Goal: Register for event/course

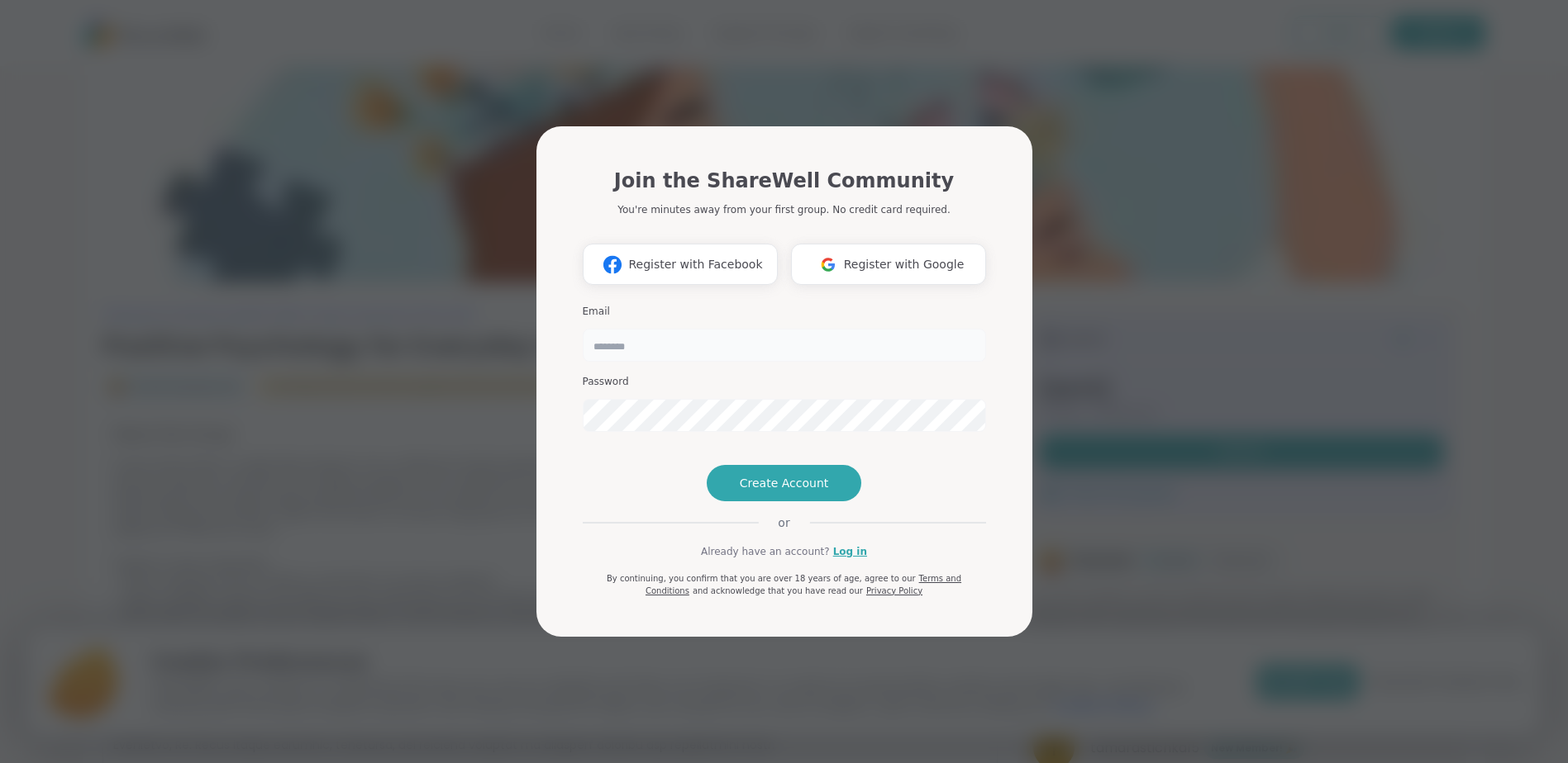
click at [662, 329] on input "email" at bounding box center [784, 345] width 403 height 33
type input "**********"
click at [677, 256] on span "Register with Facebook" at bounding box center [695, 264] width 134 height 17
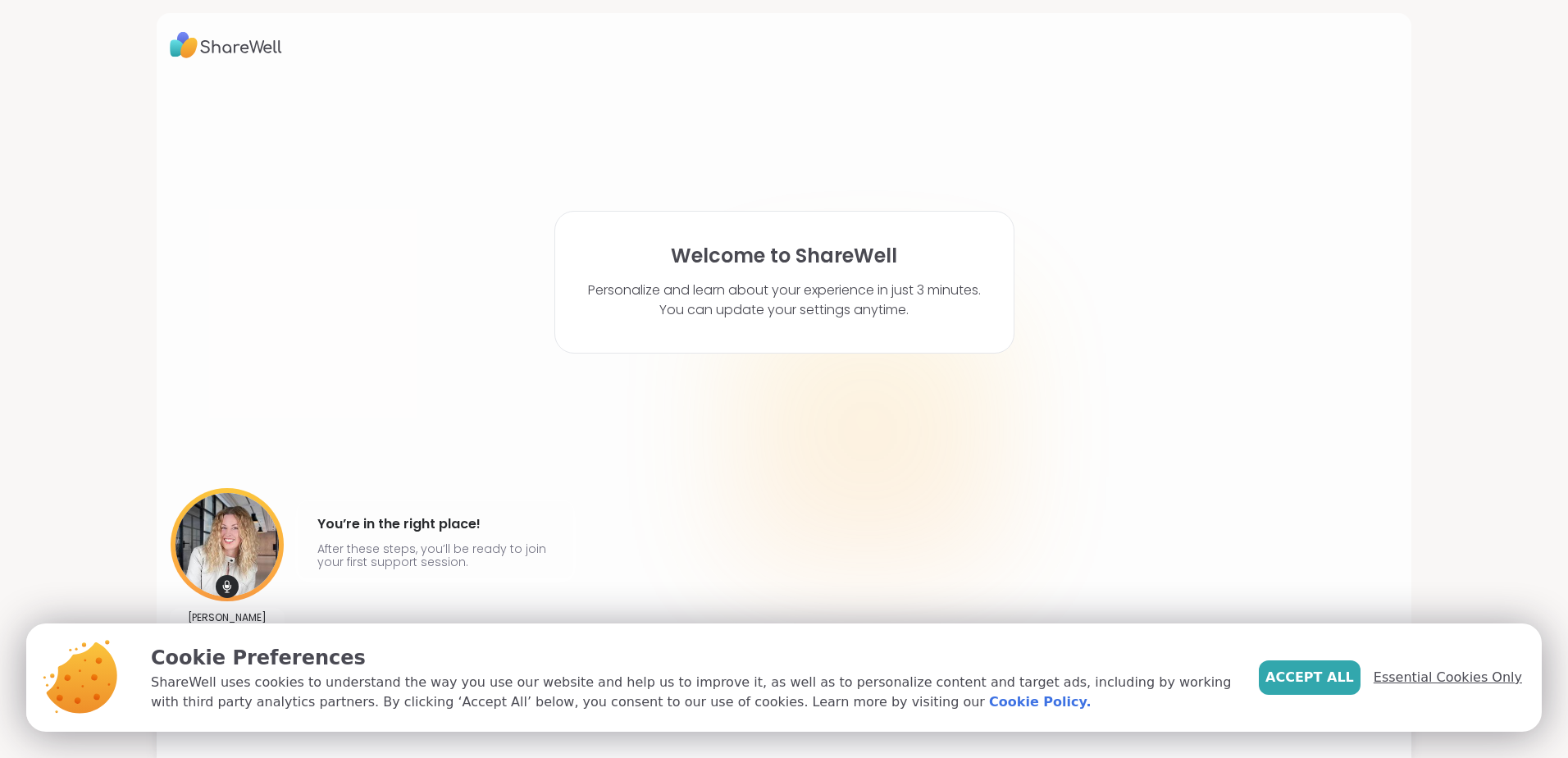
click at [1410, 683] on span "Essential Cookies Only" at bounding box center [1447, 678] width 148 height 20
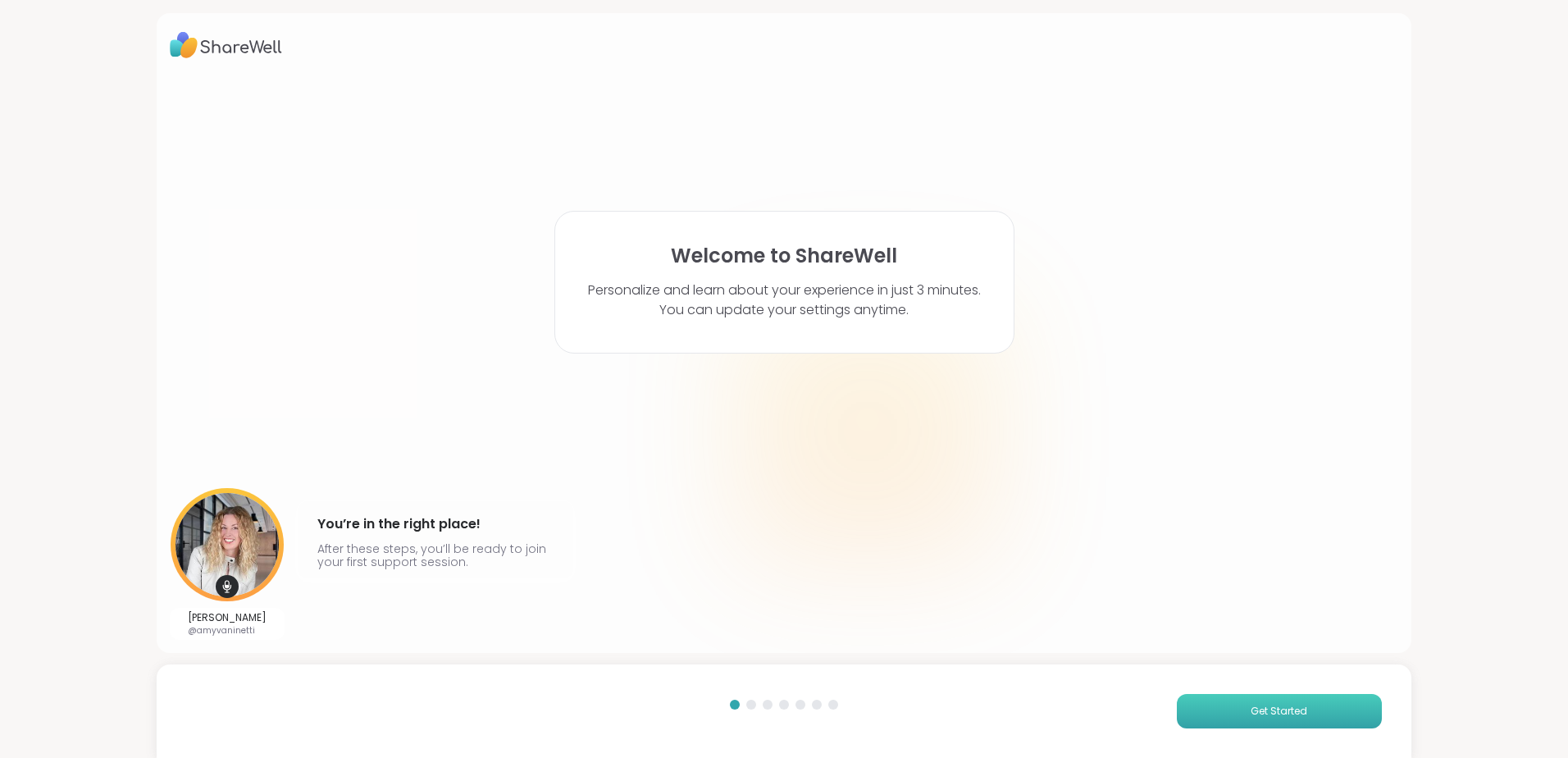
click at [1251, 713] on span "Get Started" at bounding box center [1279, 711] width 57 height 14
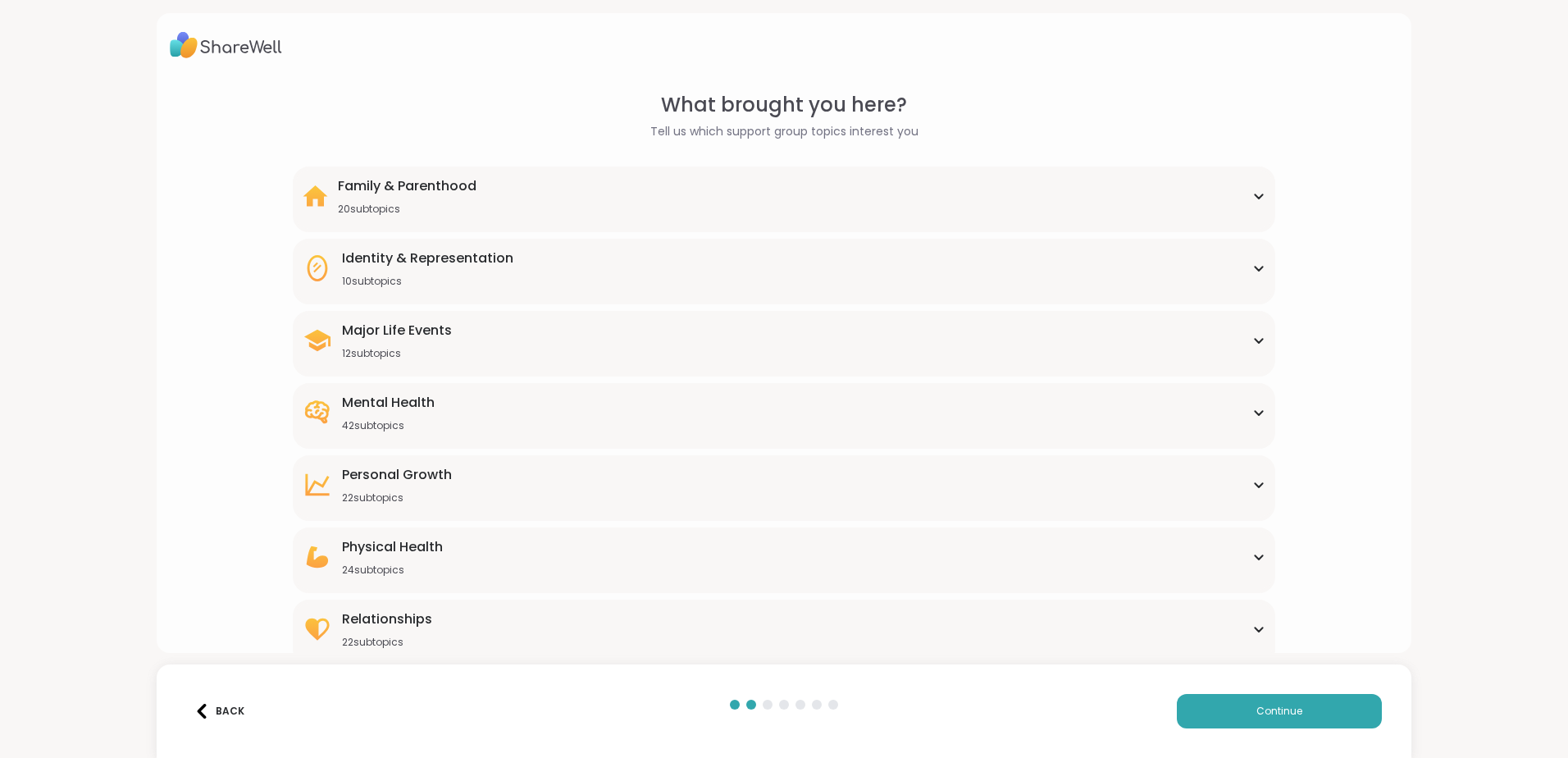
click at [1255, 414] on icon at bounding box center [1259, 413] width 8 height 4
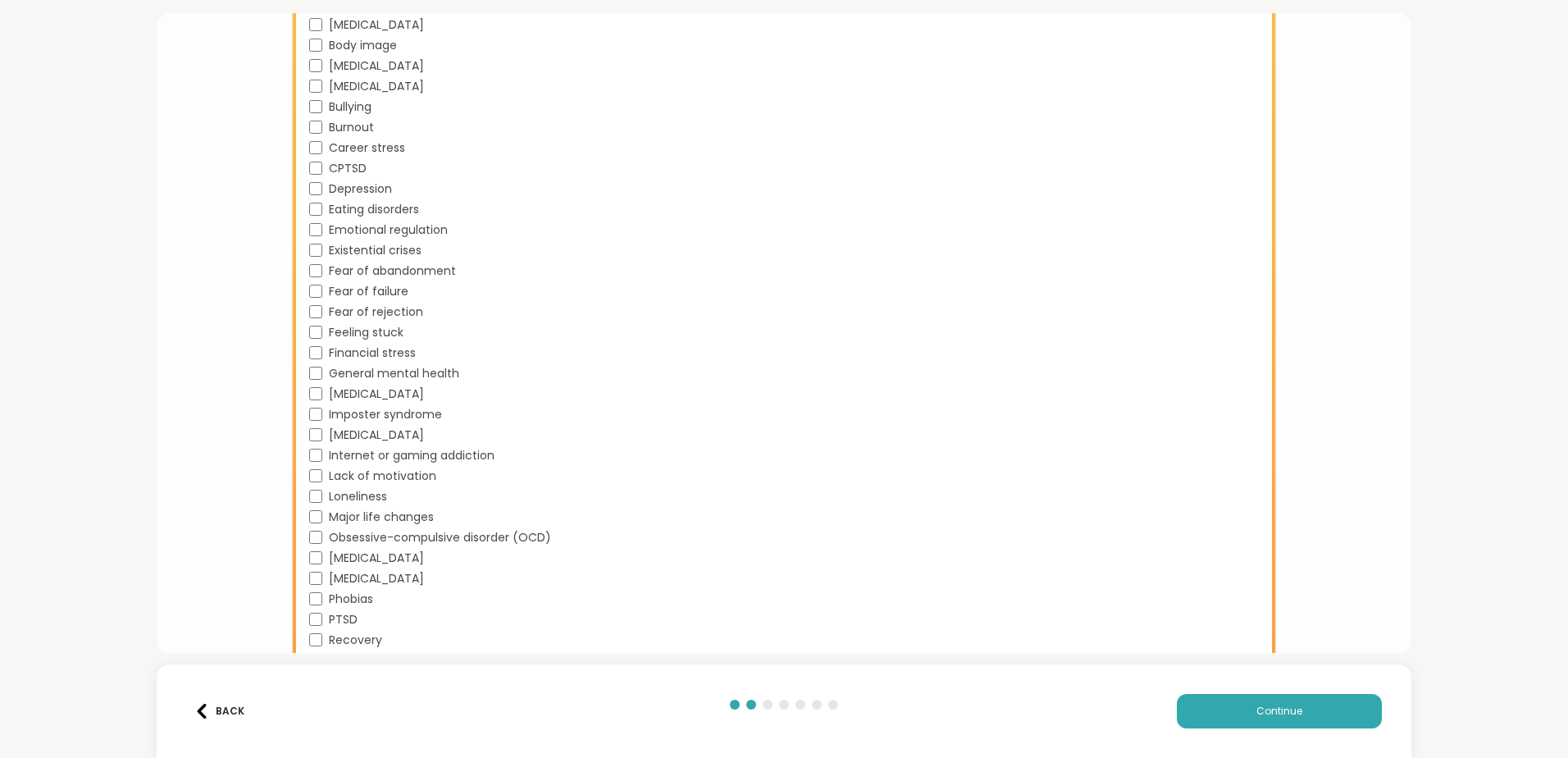
scroll to position [574, 0]
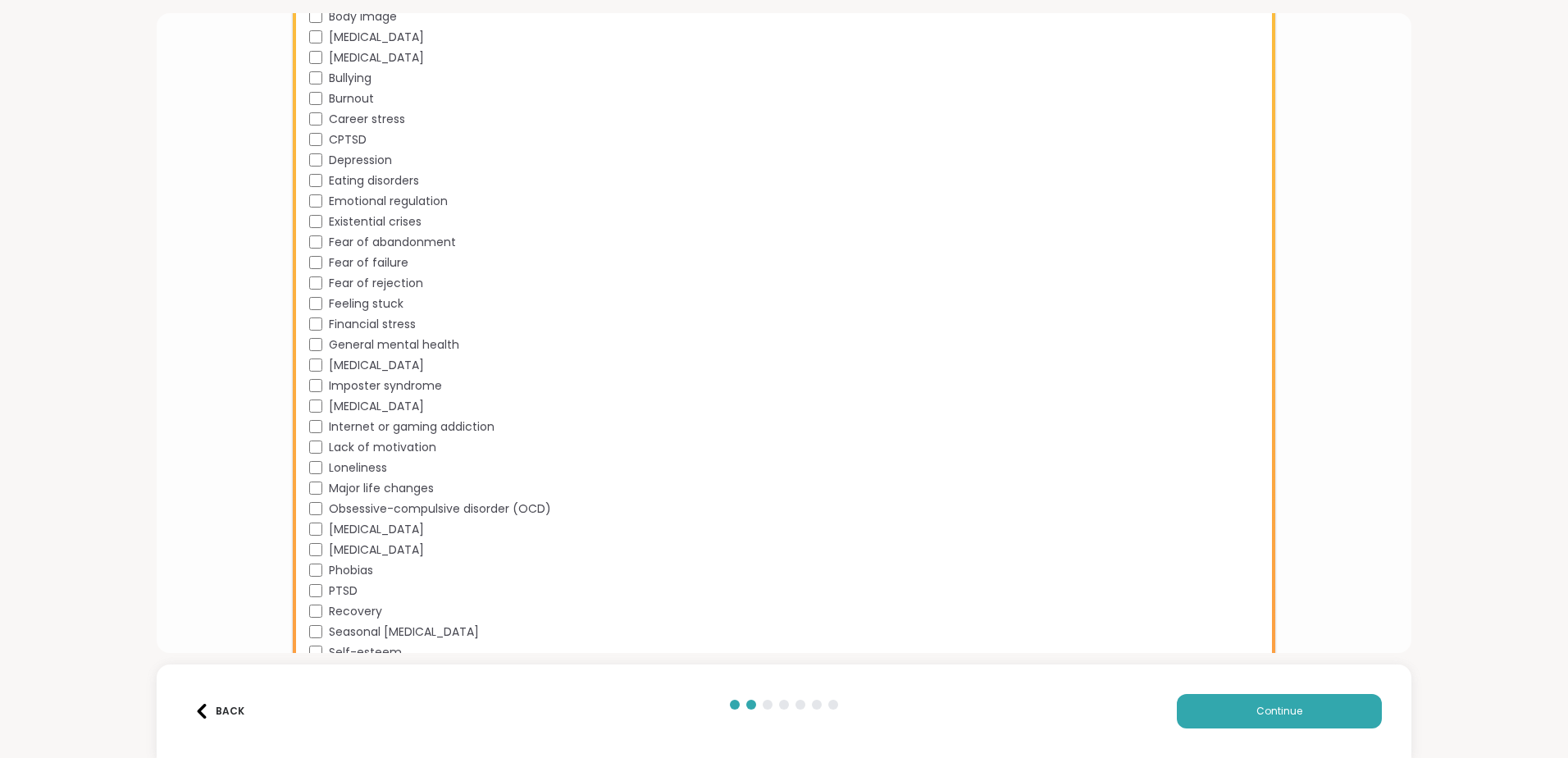
click at [311, 583] on div "PTSD" at bounding box center [787, 591] width 957 height 17
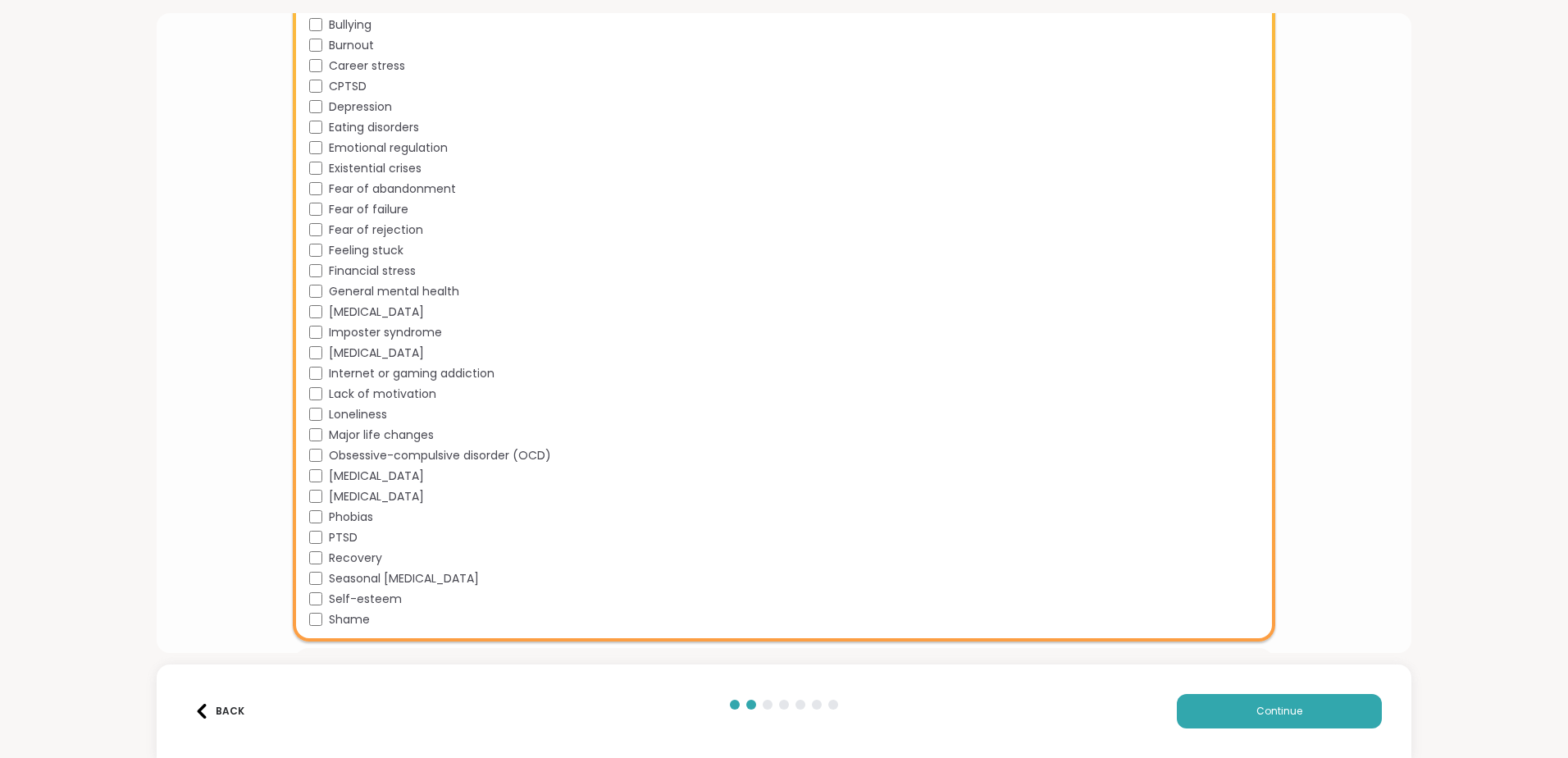
scroll to position [656, 0]
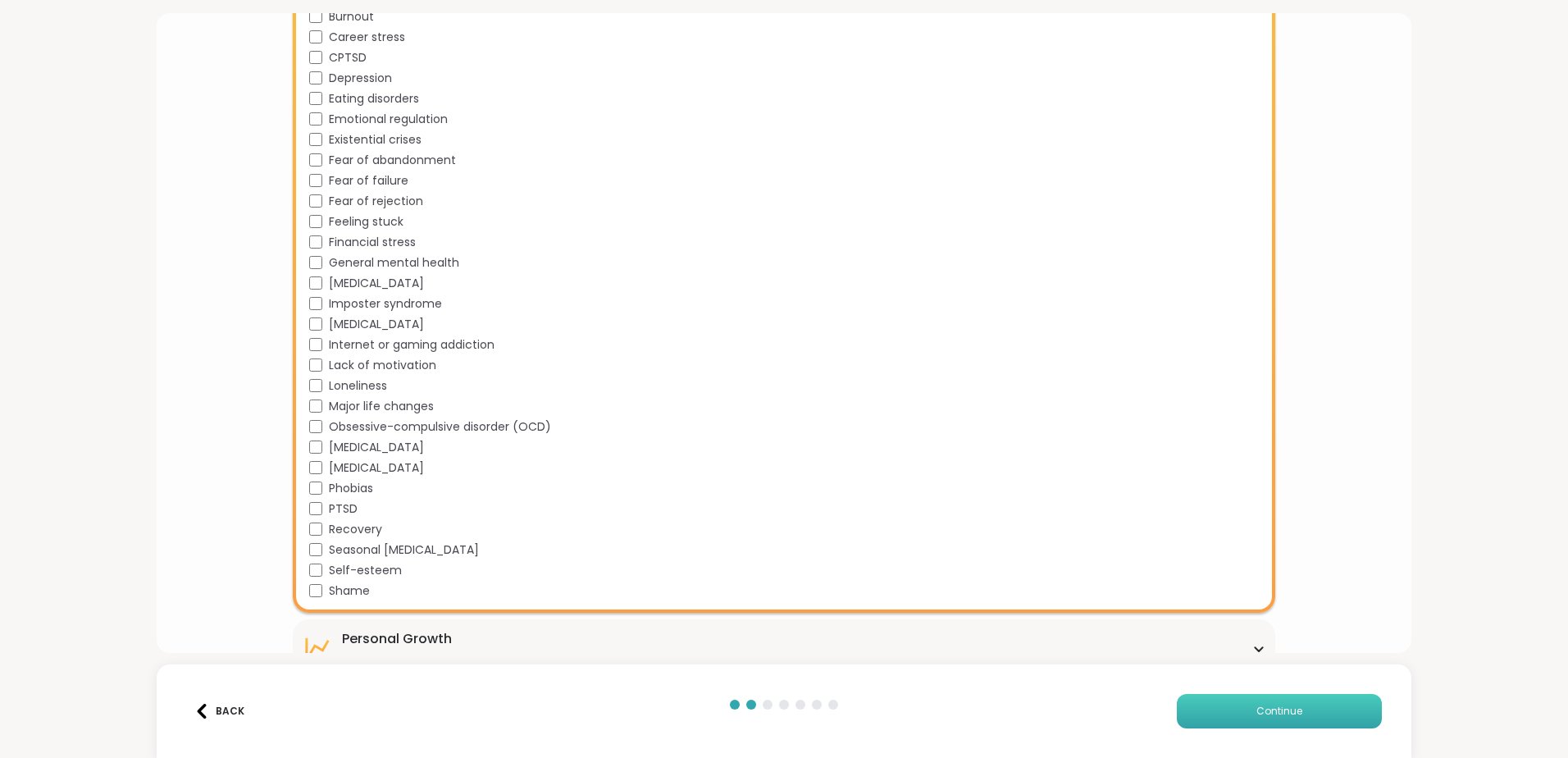
click at [1279, 705] on span "Continue" at bounding box center [1280, 711] width 46 height 14
